Goal: Task Accomplishment & Management: Manage account settings

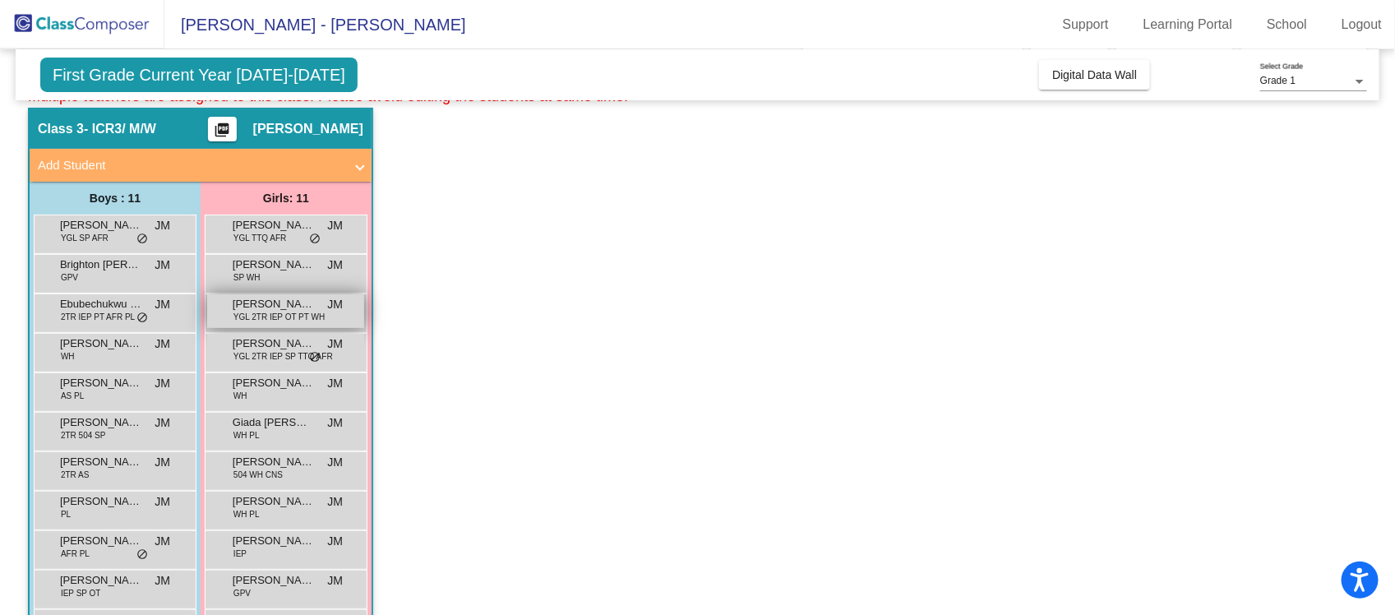
scroll to position [67, 0]
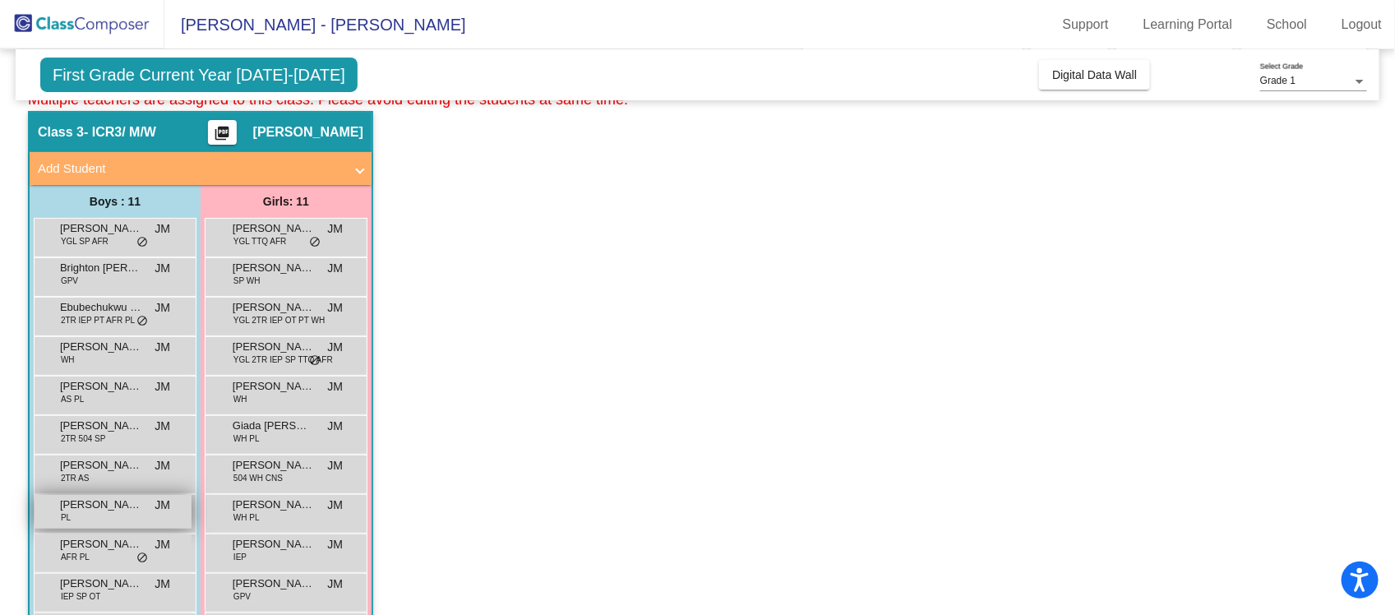
click at [108, 507] on span "[PERSON_NAME]" at bounding box center [101, 504] width 82 height 16
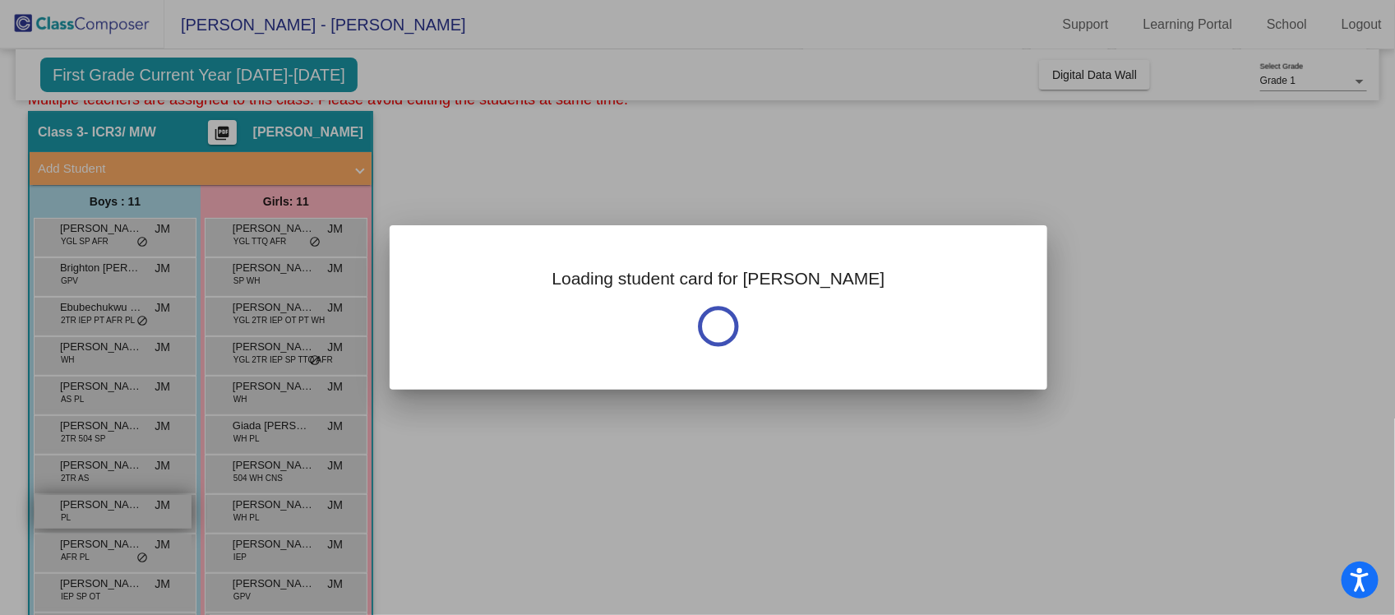
click at [108, 507] on div at bounding box center [697, 307] width 1395 height 615
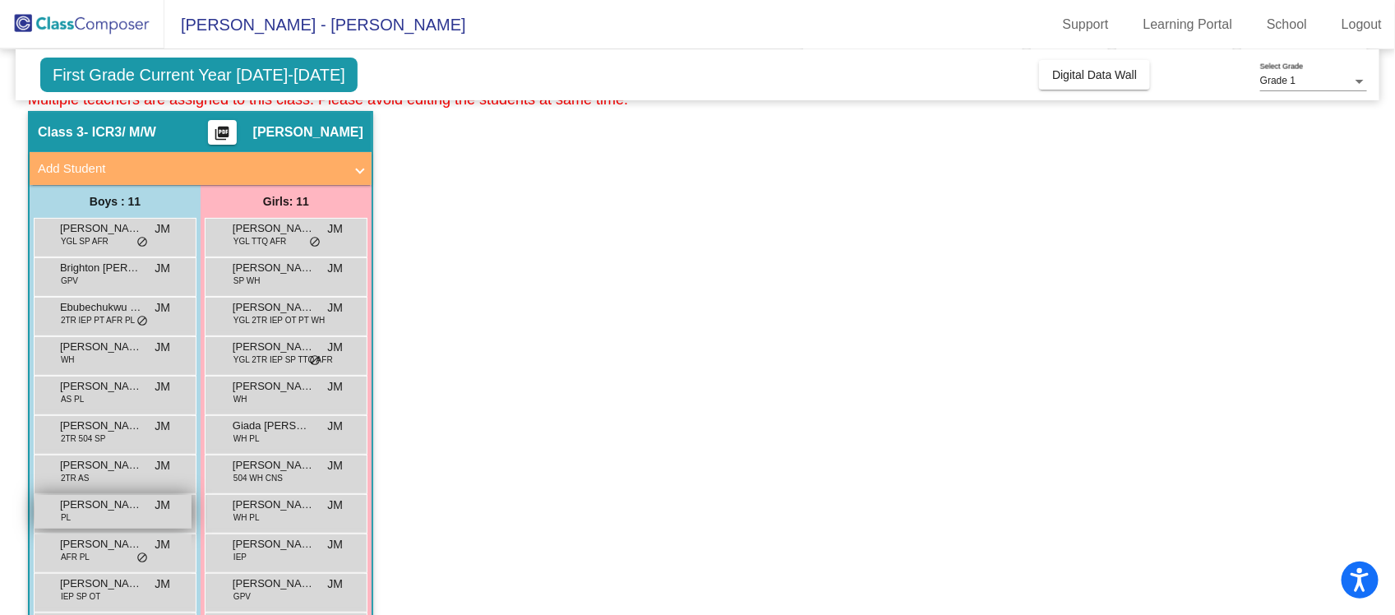
click at [108, 510] on span "[PERSON_NAME]" at bounding box center [101, 504] width 82 height 16
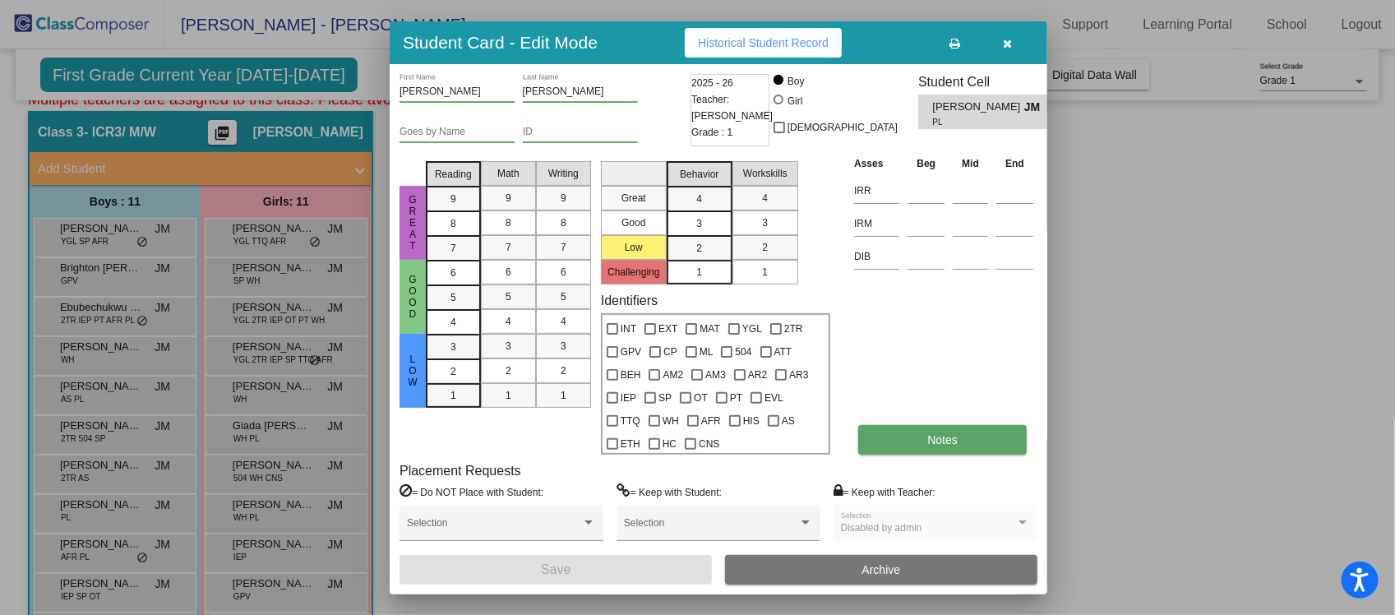
click at [927, 437] on span "Notes" at bounding box center [942, 439] width 30 height 13
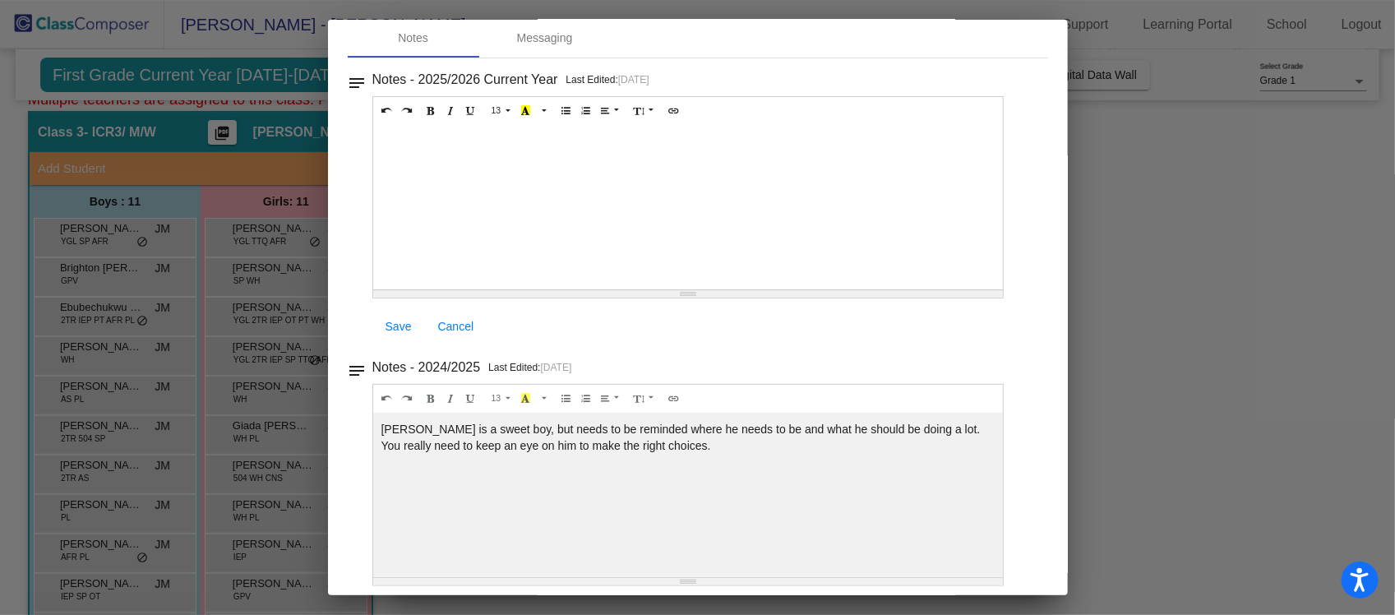
scroll to position [0, 0]
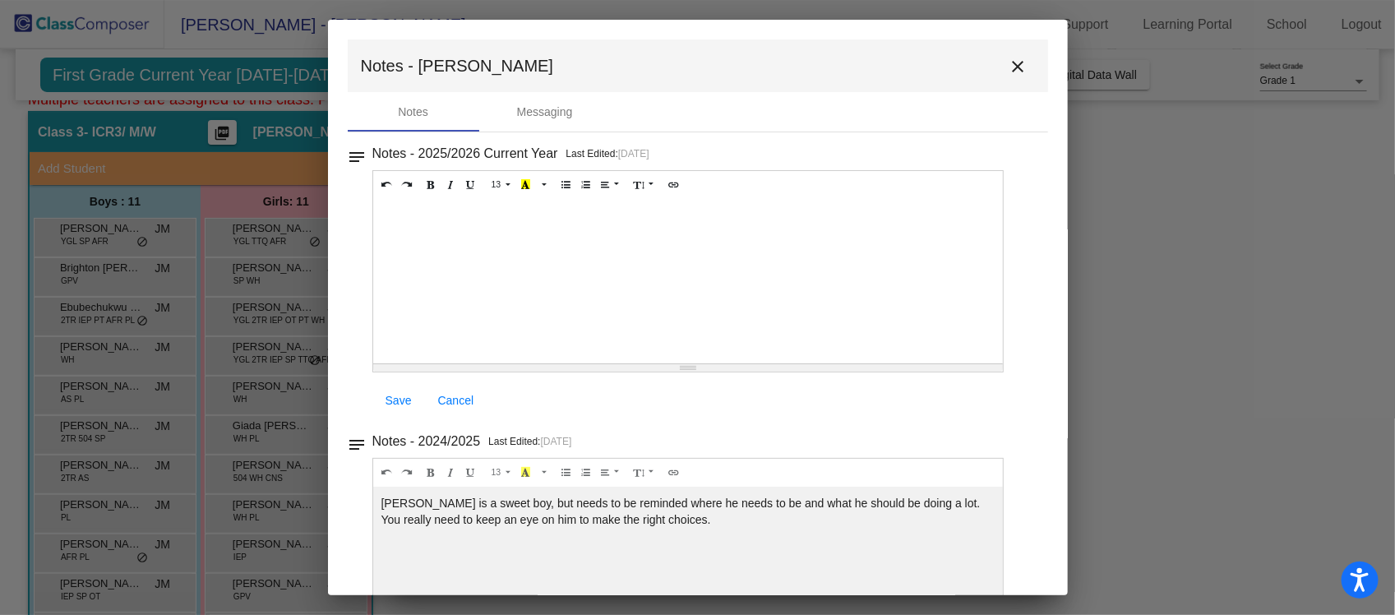
click at [1016, 66] on mat-icon "close" at bounding box center [1019, 67] width 20 height 20
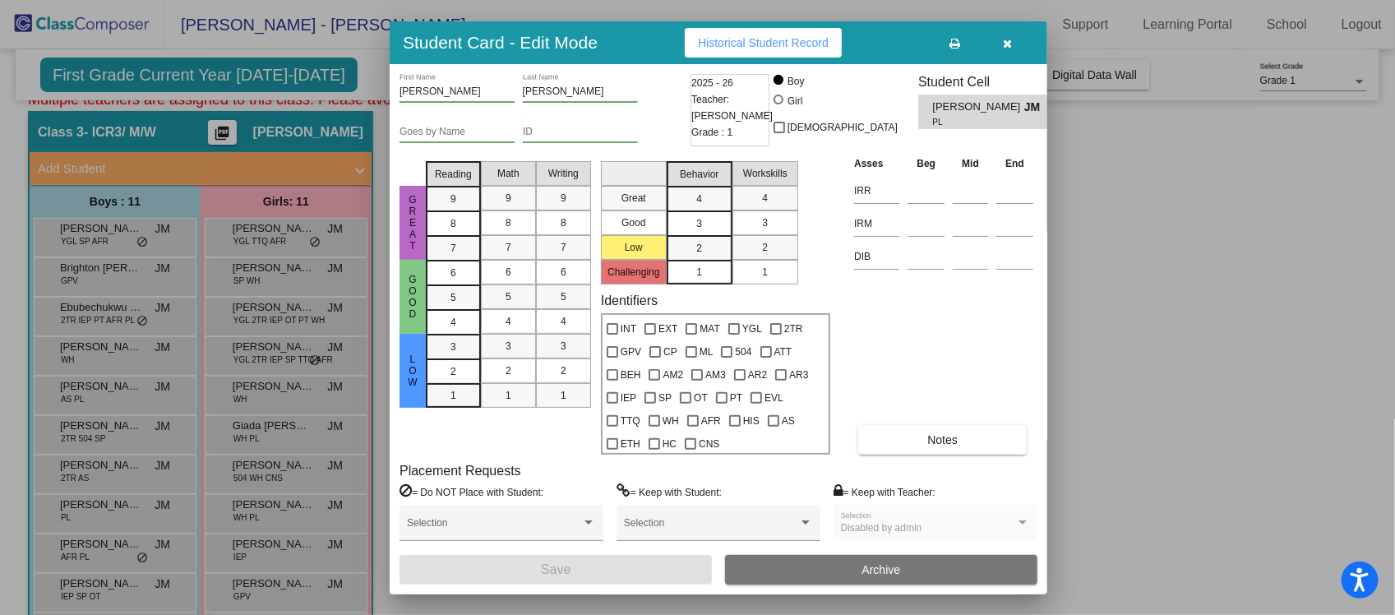
click at [105, 548] on div at bounding box center [697, 307] width 1395 height 615
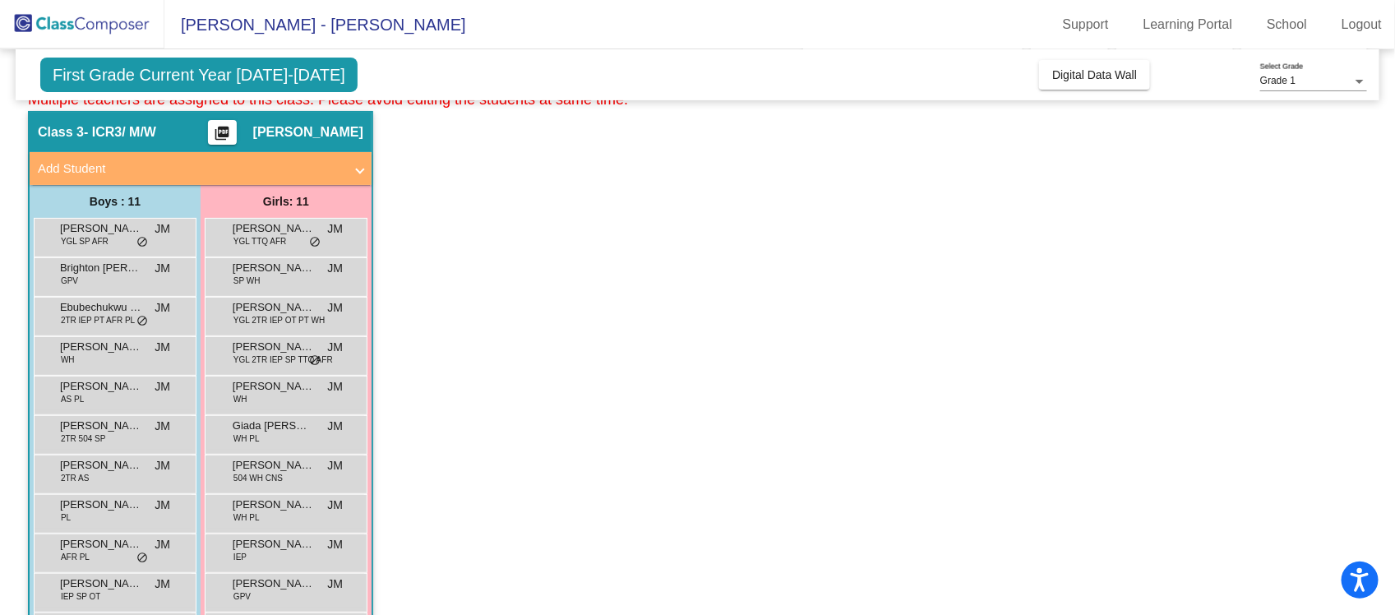
click at [105, 548] on span "[PERSON_NAME]" at bounding box center [101, 544] width 82 height 16
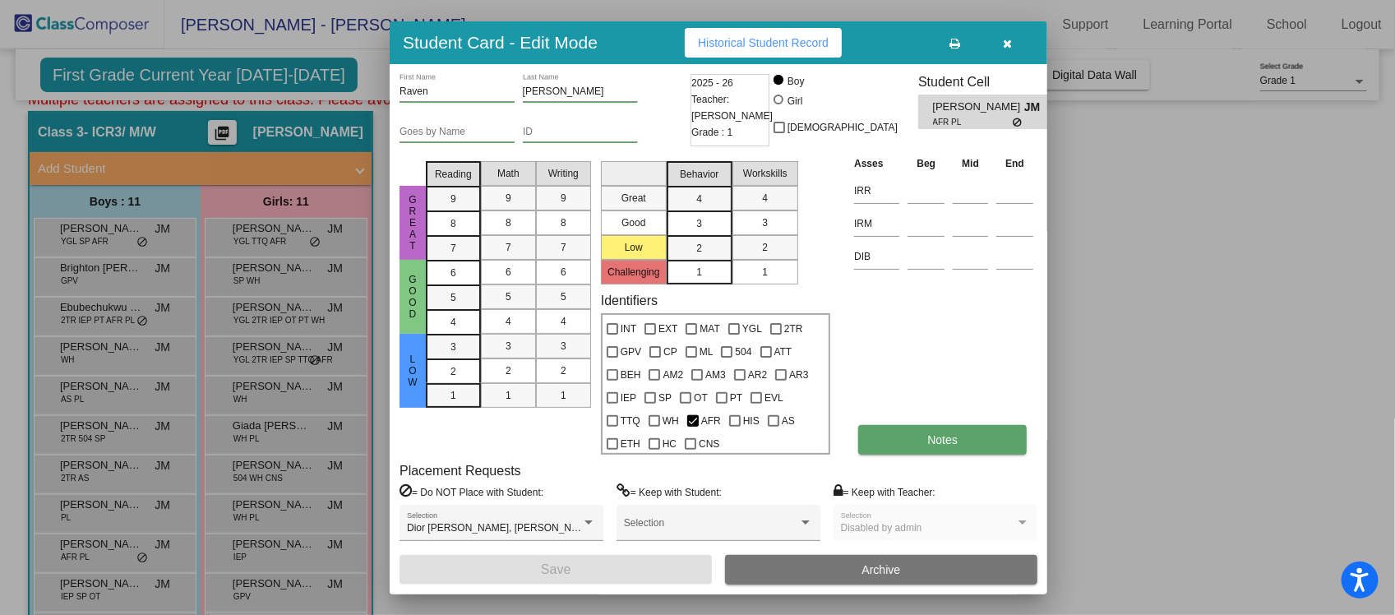
click at [934, 433] on span "Notes" at bounding box center [942, 439] width 30 height 13
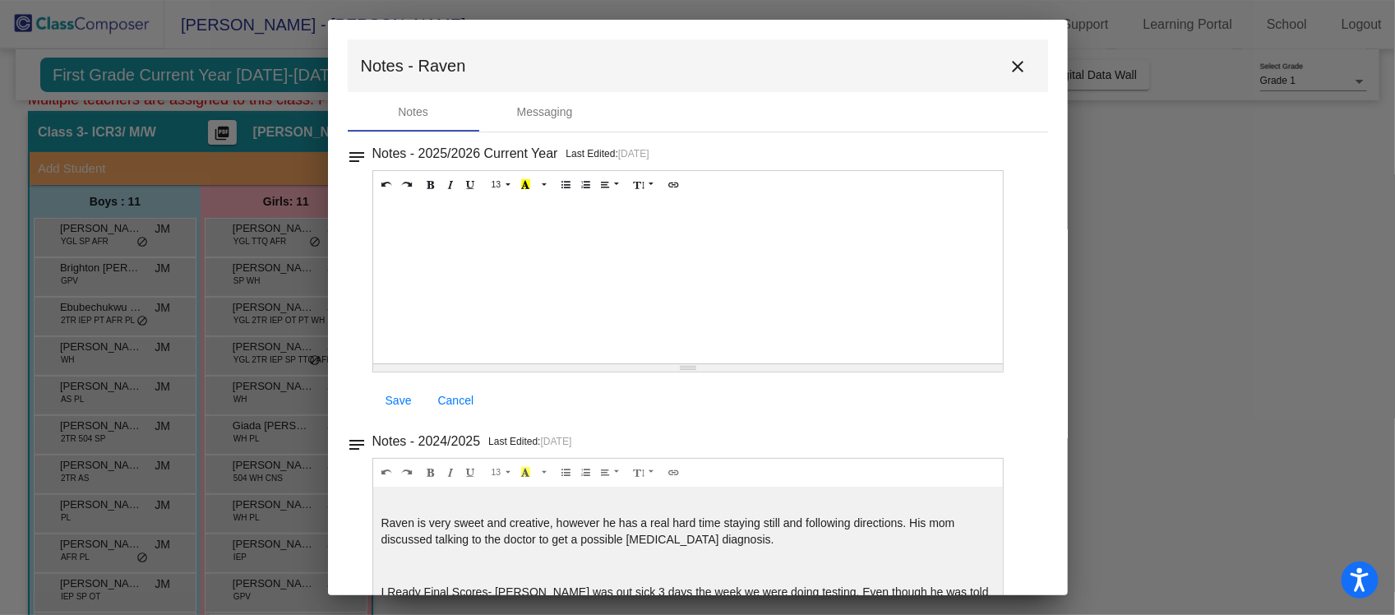
click at [1009, 62] on mat-icon "close" at bounding box center [1019, 67] width 20 height 20
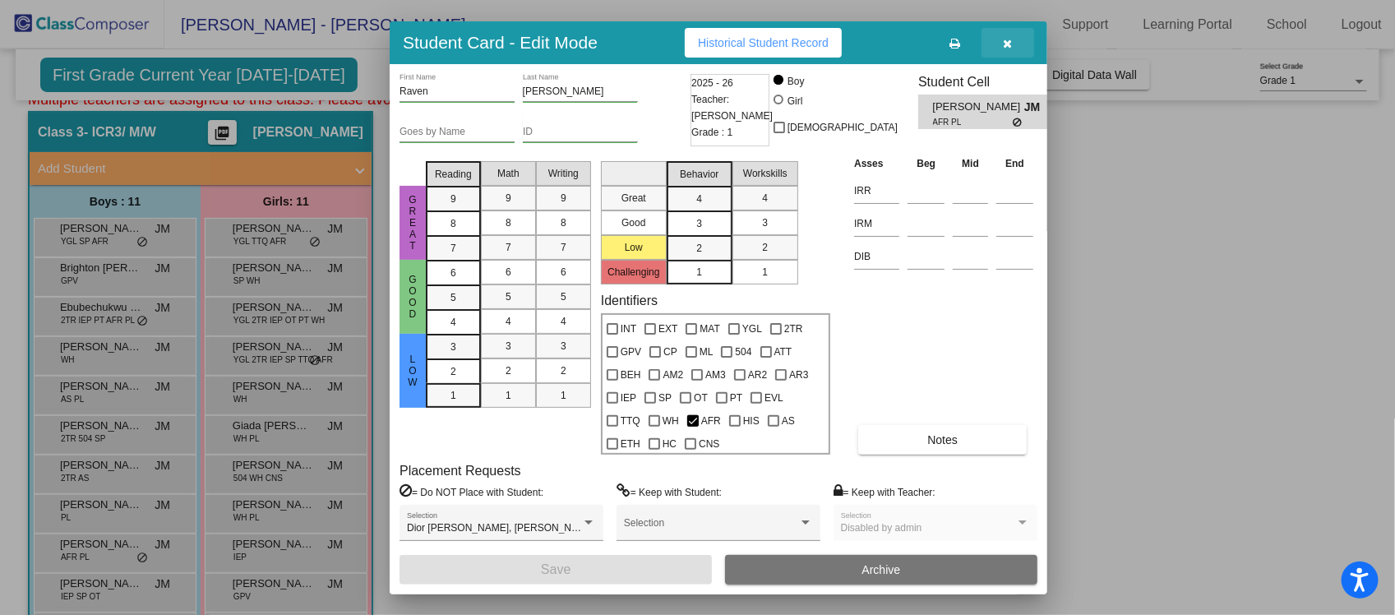
click at [1001, 42] on button "button" at bounding box center [1007, 43] width 53 height 30
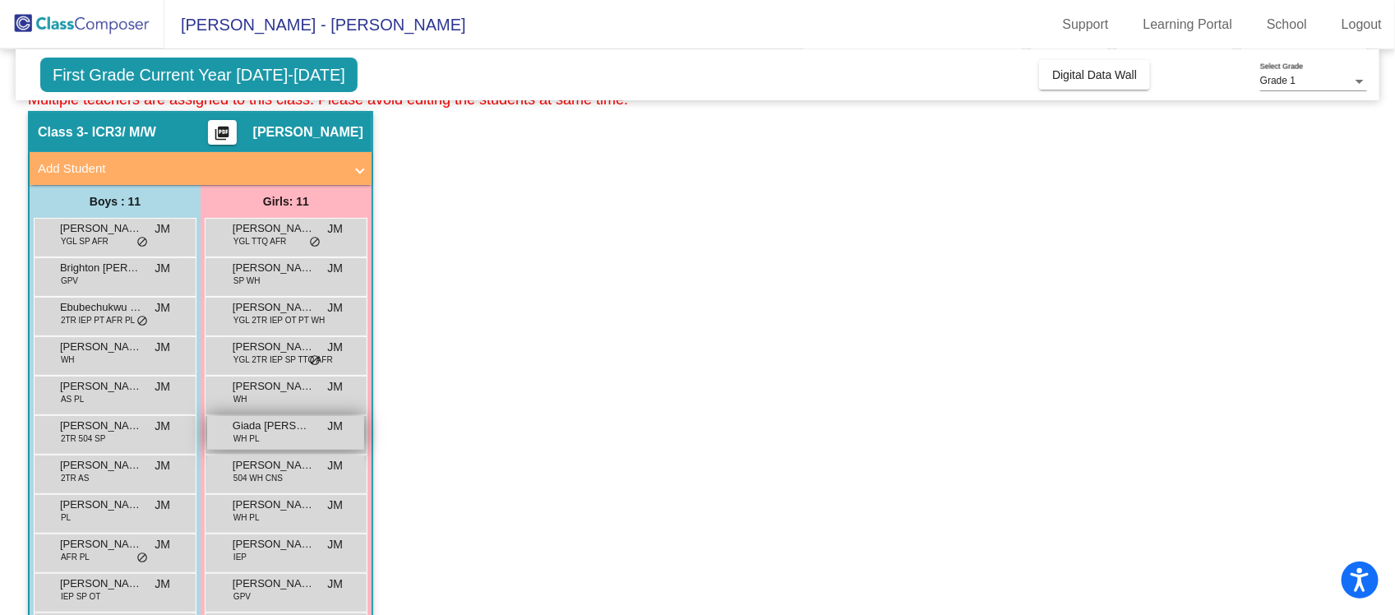
click at [309, 427] on span "Giada [PERSON_NAME]" at bounding box center [274, 426] width 82 height 16
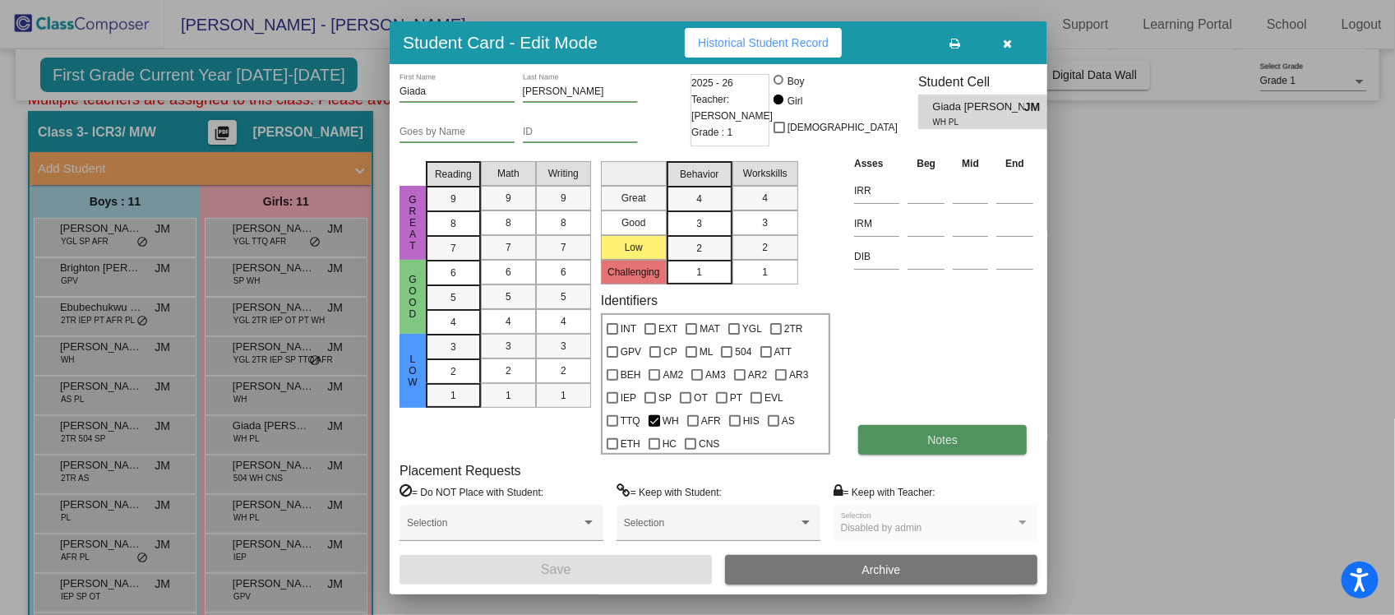
click at [948, 427] on button "Notes" at bounding box center [942, 440] width 169 height 30
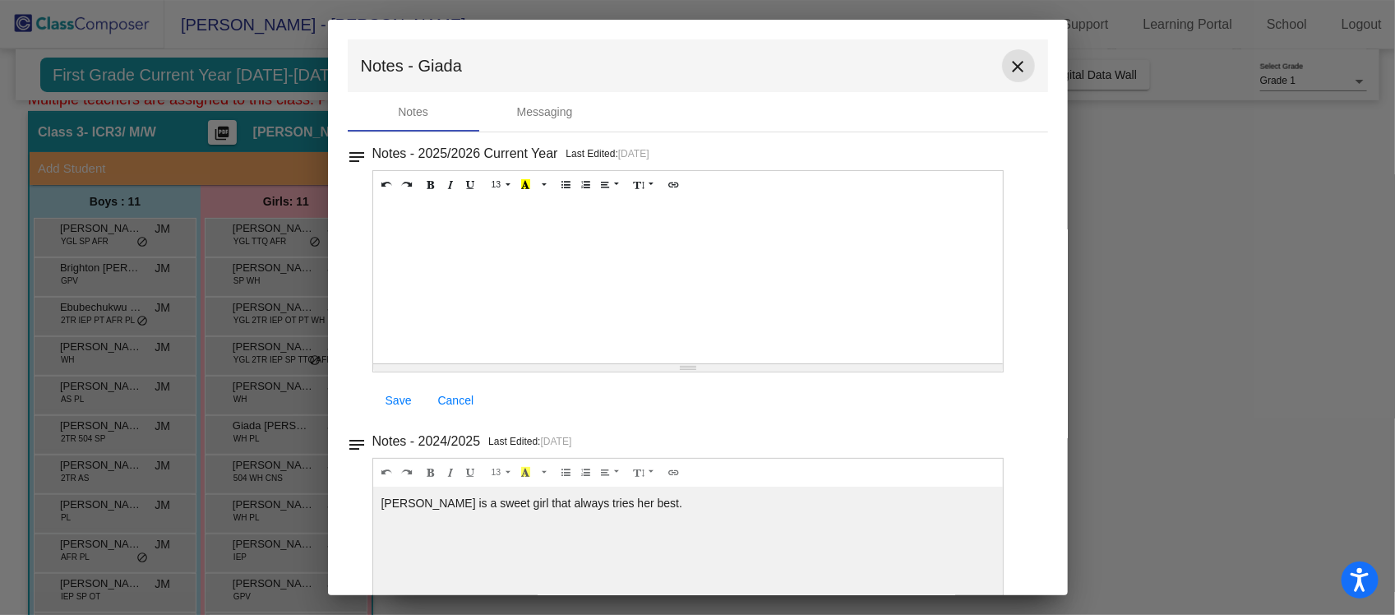
click at [1014, 60] on mat-icon "close" at bounding box center [1019, 67] width 20 height 20
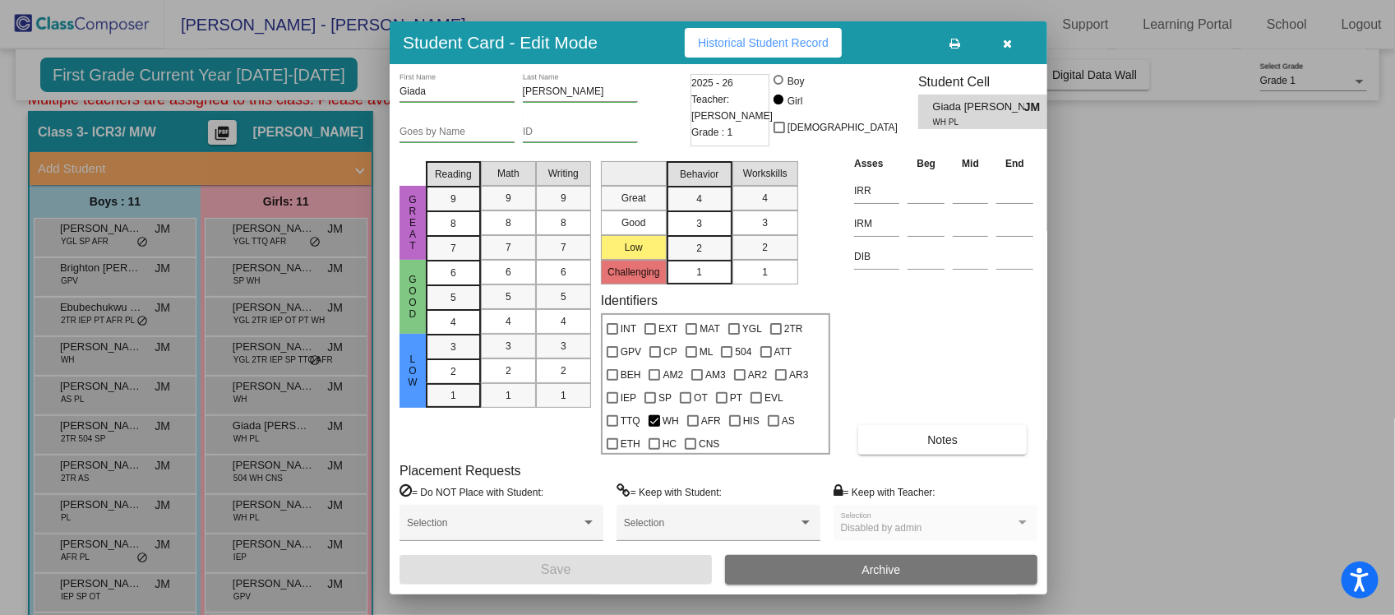
click at [1003, 326] on div "Asses Beg Mid End IRR IRM DIB Notes" at bounding box center [943, 305] width 187 height 300
